Goal: Task Accomplishment & Management: Manage account settings

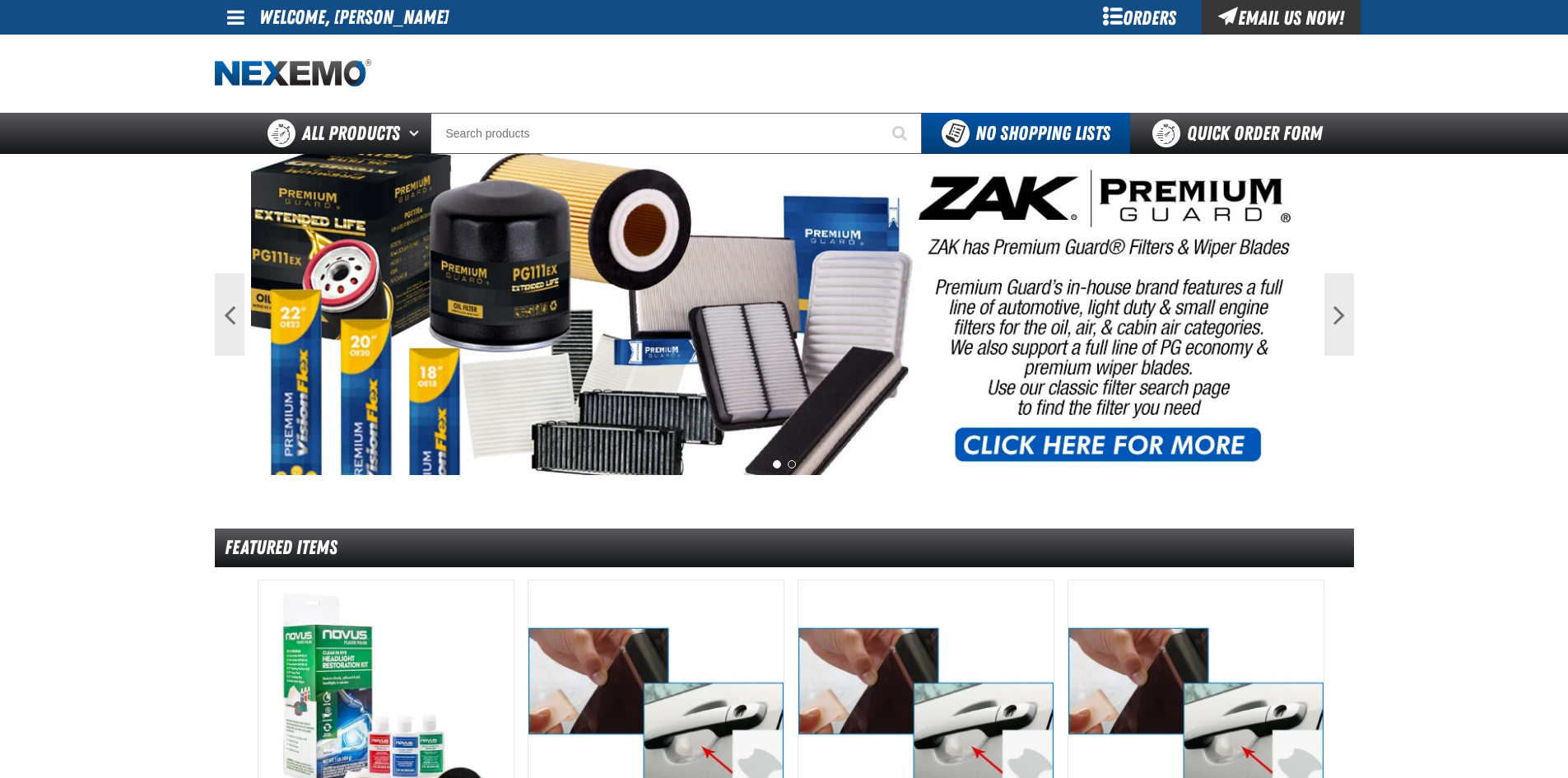
click at [238, 21] on span at bounding box center [236, 17] width 17 height 20
click at [255, 51] on link "My Account My Account" at bounding box center [259, 49] width 74 height 15
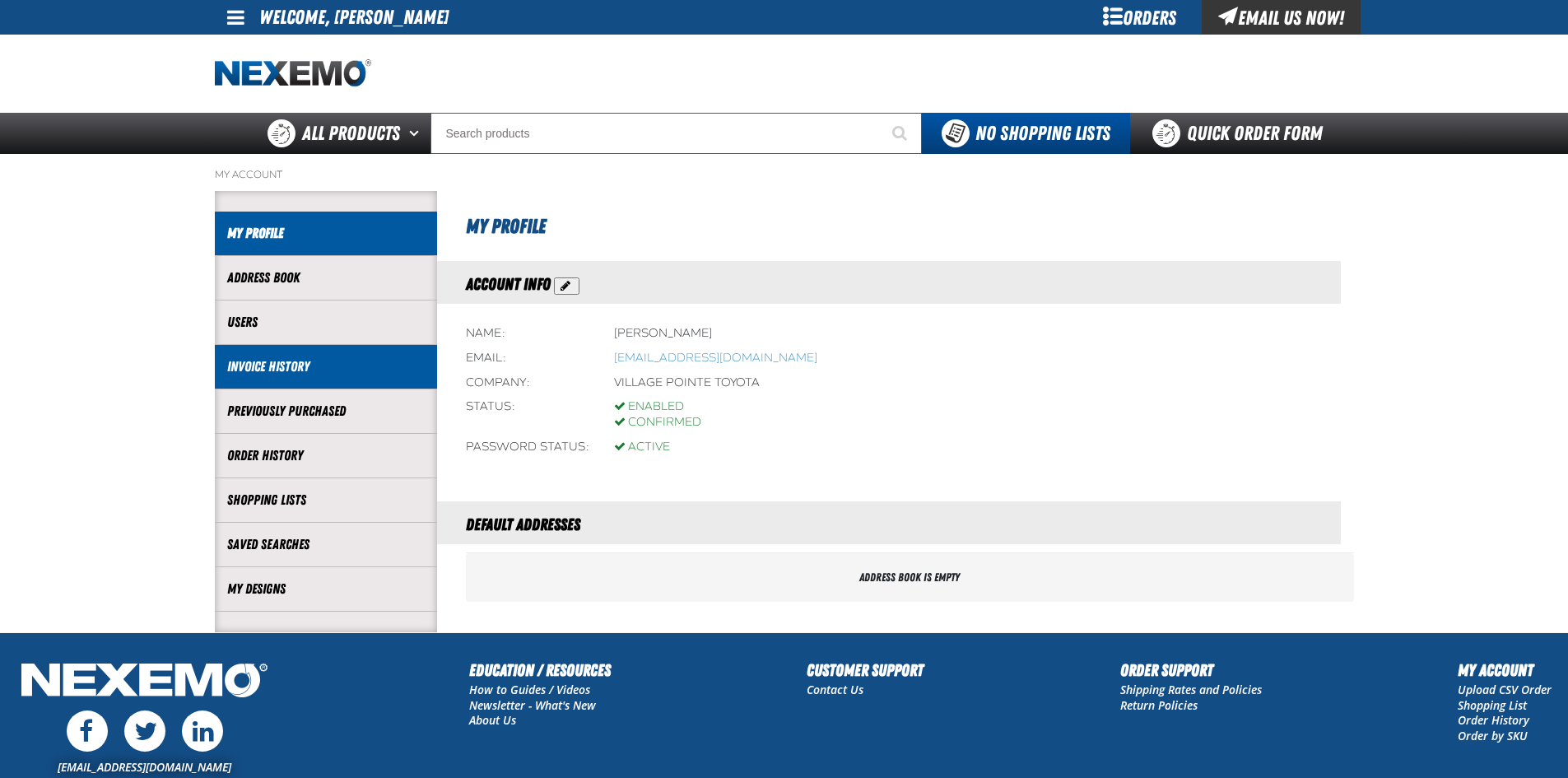
click at [254, 357] on li "Invoice History" at bounding box center [326, 367] width 223 height 45
click at [281, 366] on link "Invoice History" at bounding box center [326, 367] width 198 height 19
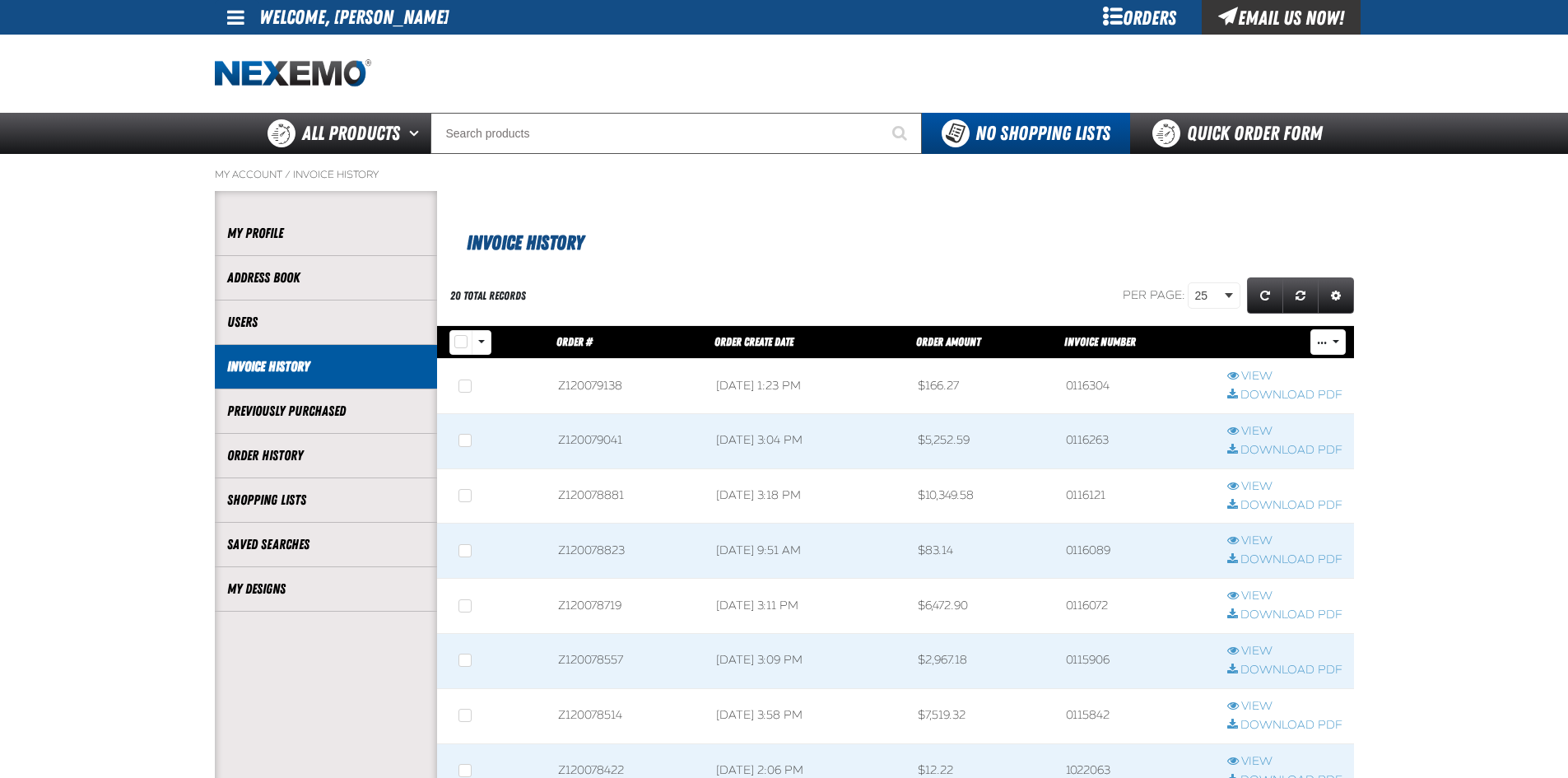
scroll to position [1, 1]
click at [1258, 399] on link "Download PDF" at bounding box center [1285, 396] width 116 height 15
